Goal: Use online tool/utility

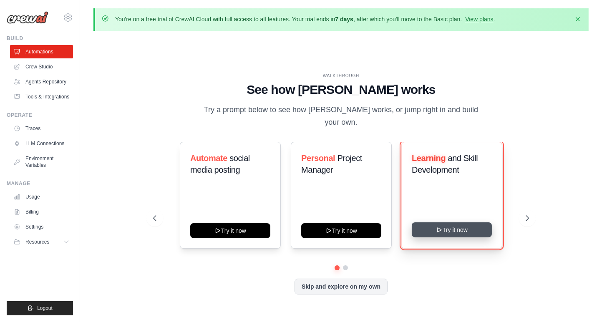
click at [460, 226] on button "Try it now" at bounding box center [452, 229] width 80 height 15
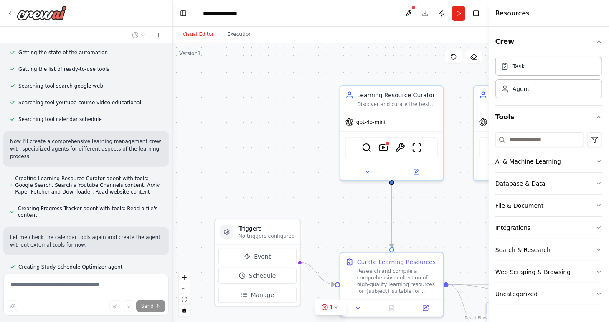
scroll to position [125, 0]
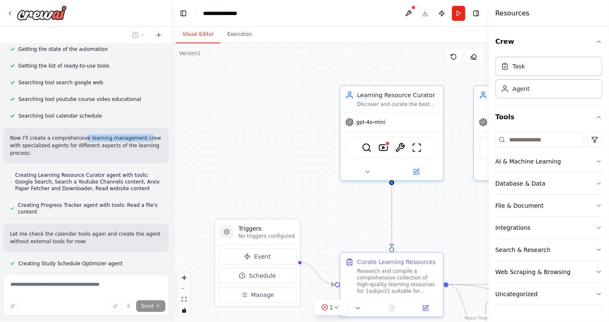
drag, startPoint x: 77, startPoint y: 130, endPoint x: 135, endPoint y: 128, distance: 58.0
click at [135, 134] on p "Now I'll create a comprehensive learning management crew with specialized agent…" at bounding box center [86, 145] width 152 height 23
click at [138, 134] on p "Now I'll create a comprehensive learning management crew with specialized agent…" at bounding box center [86, 145] width 152 height 23
drag, startPoint x: 83, startPoint y: 141, endPoint x: 136, endPoint y: 142, distance: 52.6
click at [136, 142] on div "Now I'll create a comprehensive learning management crew with specialized agent…" at bounding box center [85, 146] width 165 height 36
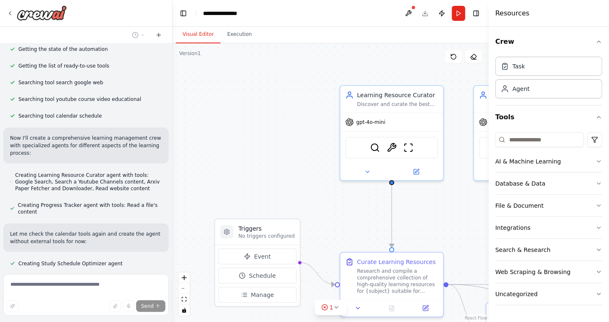
drag, startPoint x: 136, startPoint y: 142, endPoint x: 145, endPoint y: 142, distance: 9.2
click at [145, 142] on div "Now I'll create a comprehensive learning management crew with specialized agent…" at bounding box center [85, 146] width 165 height 36
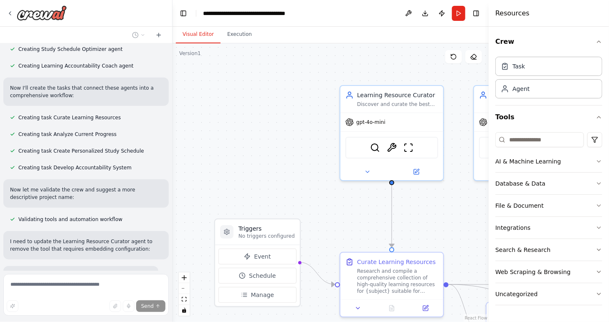
scroll to position [345, 0]
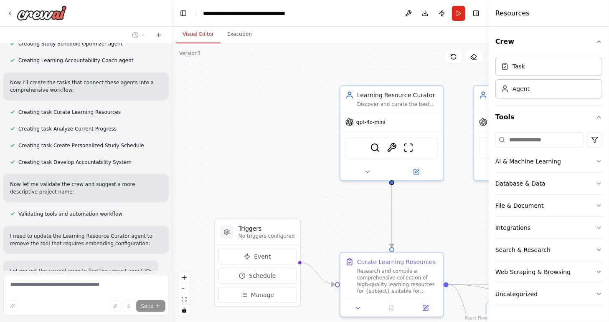
click at [86, 159] on span "Creating task Develop Accountability System" at bounding box center [74, 162] width 113 height 7
click at [90, 181] on p "Now let me validate the crew and suggest a more descriptive project name:" at bounding box center [86, 188] width 152 height 15
click at [81, 182] on div "Now let me validate the crew and suggest a more descriptive project name:" at bounding box center [85, 188] width 165 height 28
click at [143, 245] on div "Build a crew that curates personalized learning resources, tracks your progress…" at bounding box center [86, 156] width 172 height 227
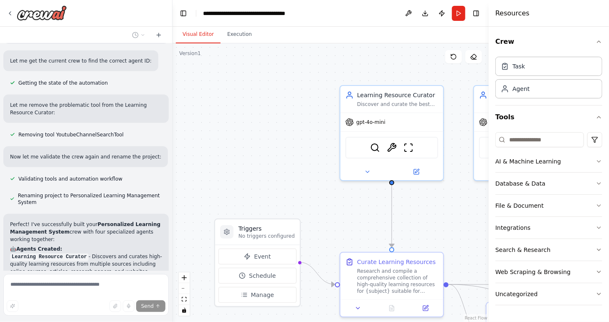
scroll to position [558, 0]
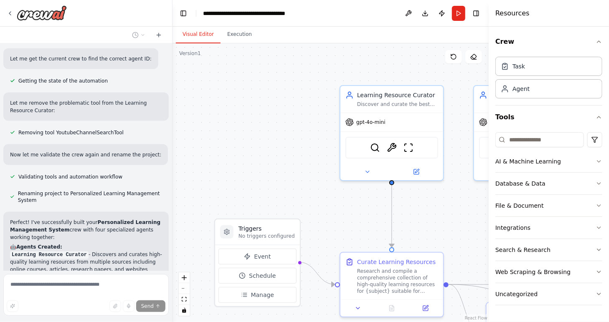
click at [35, 99] on p "Let me remove the problematic tool from the Learning Resource Curator:" at bounding box center [86, 106] width 152 height 15
click at [44, 99] on p "Let me remove the problematic tool from the Learning Resource Curator:" at bounding box center [86, 106] width 152 height 15
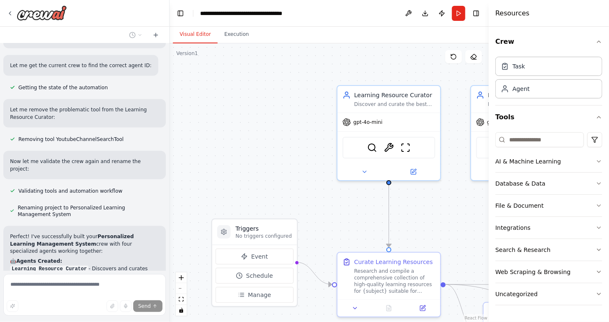
drag, startPoint x: 169, startPoint y: 192, endPoint x: 169, endPoint y: 199, distance: 7.1
click at [169, 199] on div "Build a crew that curates personalized learning resources, tracks your progress…" at bounding box center [304, 161] width 609 height 322
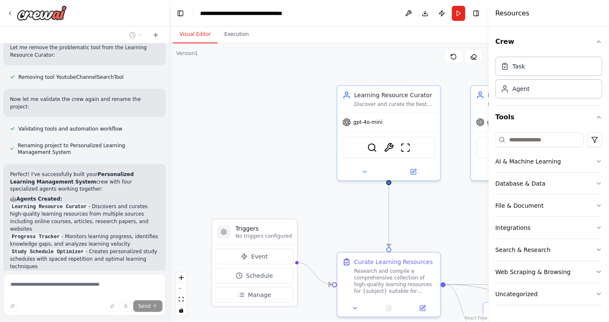
scroll to position [627, 0]
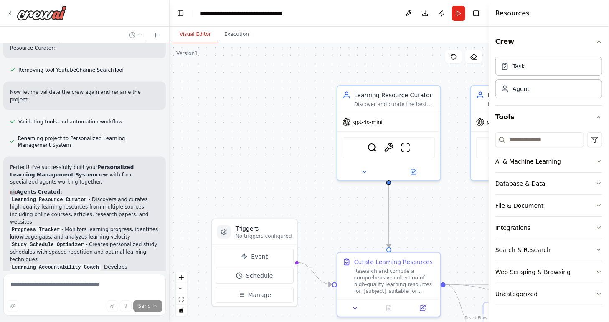
click at [80, 196] on li "Learning Resource Curator - Discovers and curates high-quality learning resourc…" at bounding box center [84, 211] width 149 height 30
click at [89, 196] on li "Learning Resource Curator - Discovers and curates high-quality learning resourc…" at bounding box center [84, 211] width 149 height 30
click at [86, 196] on li "Learning Resource Curator - Discovers and curates high-quality learning resourc…" at bounding box center [84, 211] width 149 height 30
drag, startPoint x: 104, startPoint y: 209, endPoint x: 111, endPoint y: 210, distance: 7.6
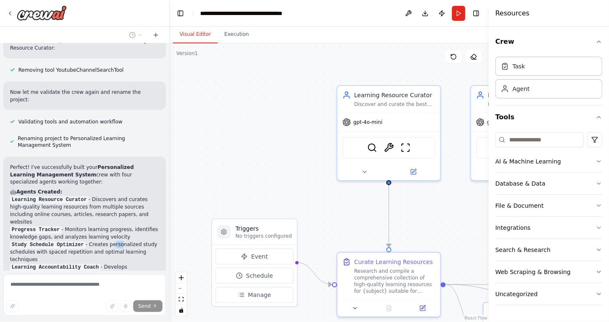
click at [111, 241] on li "Study Schedule Optimizer - Creates personalized study schedules with spaced rep…" at bounding box center [84, 252] width 149 height 23
drag, startPoint x: 111, startPoint y: 210, endPoint x: 116, endPoint y: 215, distance: 7.1
click at [116, 241] on li "Study Schedule Optimizer - Creates personalized study schedules with spaced rep…" at bounding box center [84, 252] width 149 height 23
click at [120, 241] on li "Study Schedule Optimizer - Creates personalized study schedules with spaced rep…" at bounding box center [84, 252] width 149 height 23
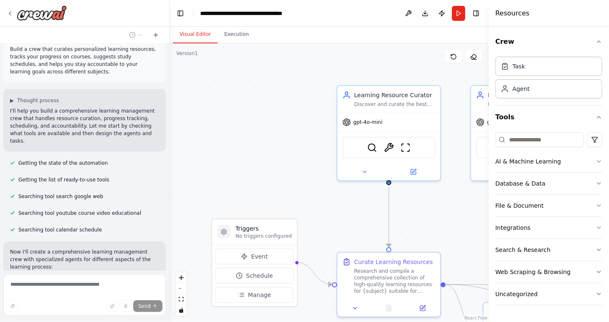
scroll to position [0, 0]
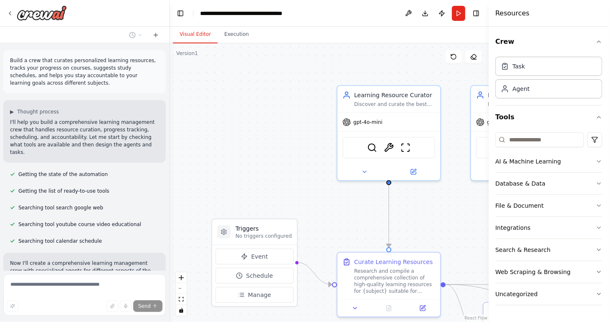
click at [326, 15] on header "**********" at bounding box center [328, 13] width 319 height 27
click at [310, 35] on div "Visual Editor Execution" at bounding box center [328, 35] width 319 height 17
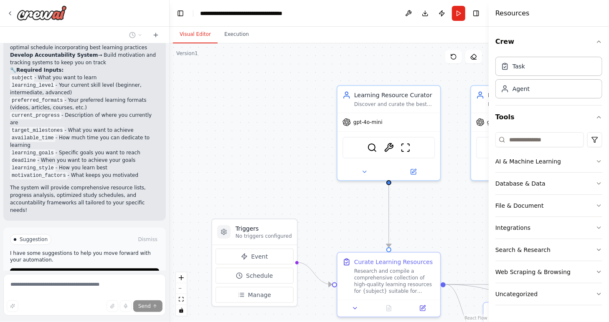
scroll to position [911, 0]
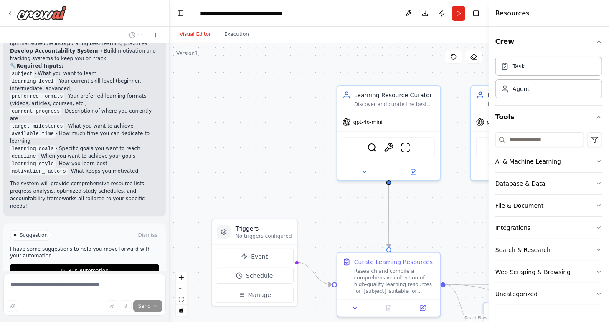
click at [427, 37] on div "Visual Editor Execution" at bounding box center [328, 35] width 319 height 17
click at [600, 41] on icon "button" at bounding box center [598, 41] width 7 height 7
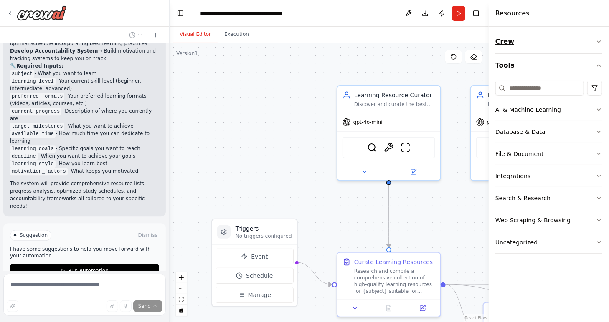
click at [600, 41] on icon "button" at bounding box center [598, 41] width 7 height 7
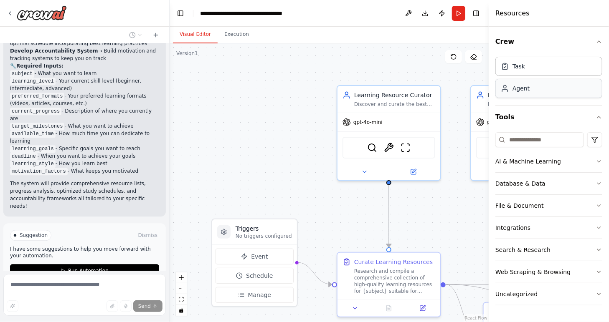
click at [524, 94] on div "Agent" at bounding box center [548, 88] width 107 height 19
click at [600, 160] on icon "button" at bounding box center [598, 161] width 7 height 7
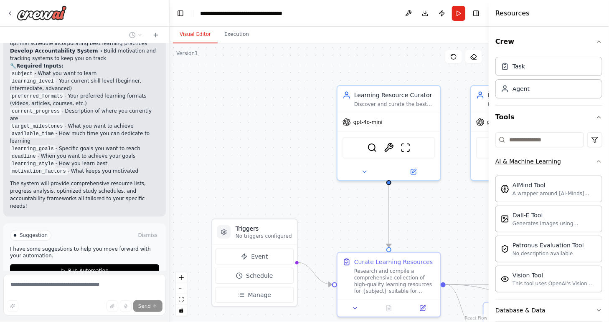
click at [595, 162] on icon "button" at bounding box center [598, 161] width 7 height 7
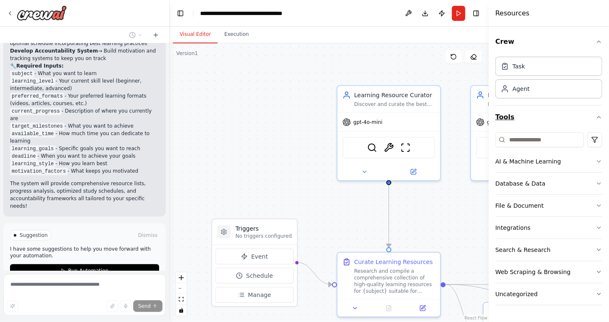
click at [599, 117] on icon "button" at bounding box center [598, 117] width 7 height 7
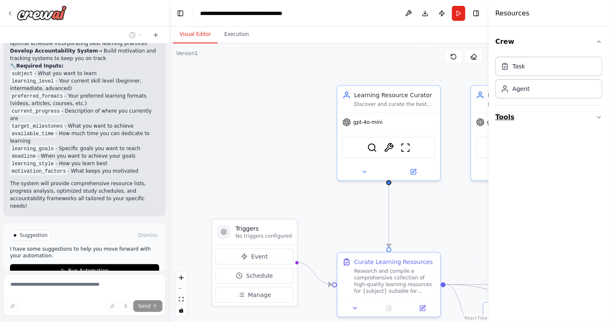
click at [599, 117] on icon "button" at bounding box center [598, 117] width 7 height 7
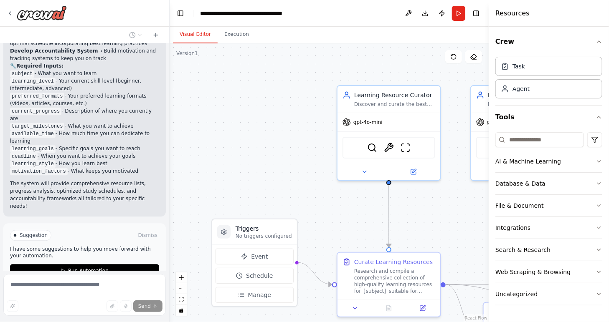
click at [372, 33] on div "Visual Editor Execution" at bounding box center [328, 35] width 319 height 17
